Goal: Find contact information: Find contact information

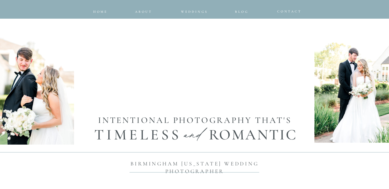
scroll to position [288, 0]
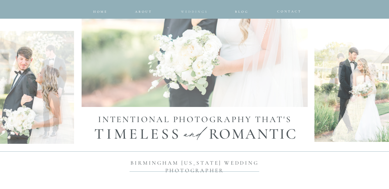
click at [194, 12] on span "Weddings" at bounding box center [194, 12] width 27 height 4
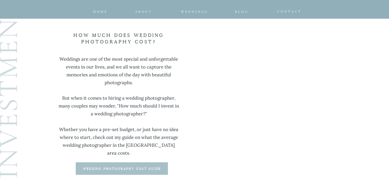
scroll to position [1407, 0]
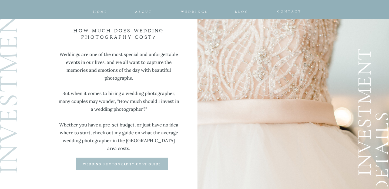
click at [144, 162] on p "wedding photography cost guide" at bounding box center [121, 164] width 91 height 4
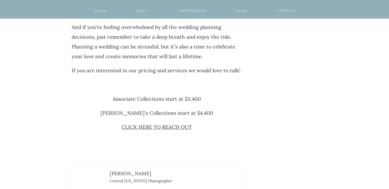
scroll to position [2125, 0]
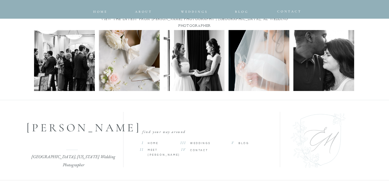
scroll to position [2805, 0]
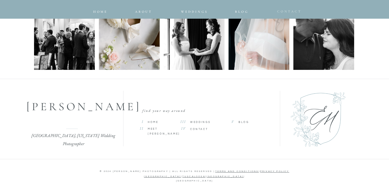
click at [292, 10] on span "CONTACT" at bounding box center [289, 11] width 25 height 4
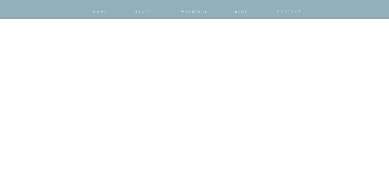
scroll to position [431, 0]
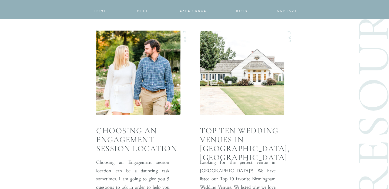
scroll to position [869, 0]
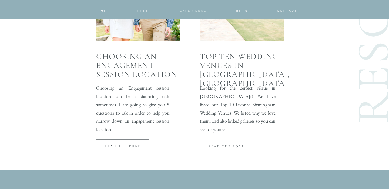
click at [190, 12] on span "Experience" at bounding box center [193, 10] width 27 height 3
